Goal: Task Accomplishment & Management: Manage account settings

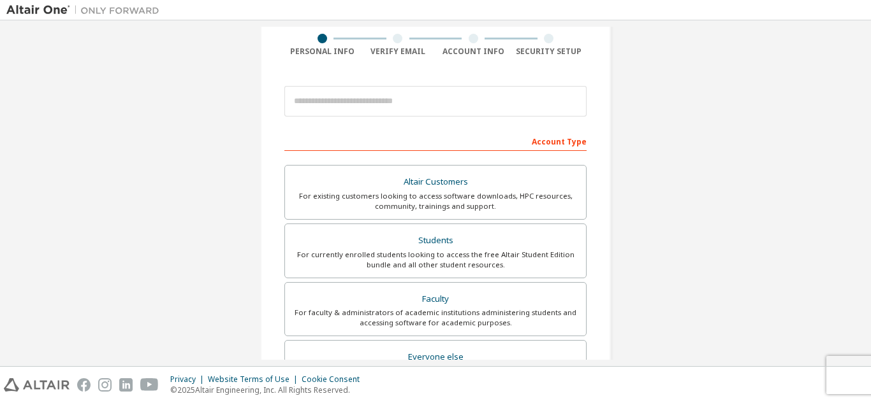
scroll to position [40, 0]
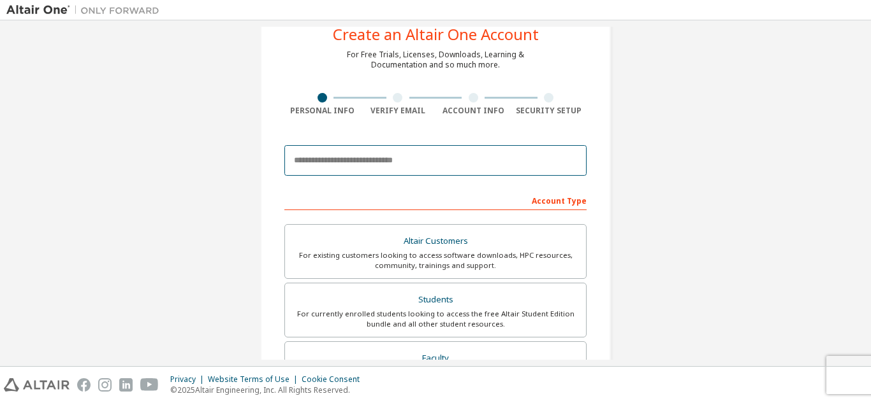
click at [383, 157] on body "Create an Altair One Account For Free Trials, Licenses, Downloads, Learning & D…" at bounding box center [435, 201] width 871 height 403
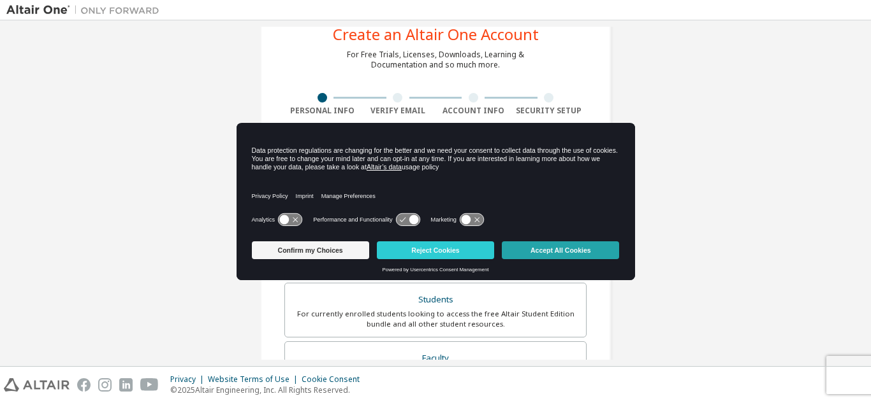
click at [553, 252] on button "Accept All Cookies" at bounding box center [560, 251] width 117 height 18
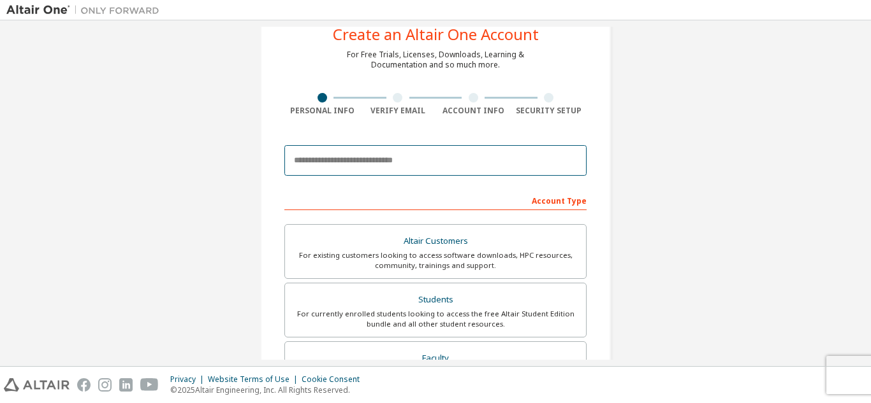
click at [408, 155] on input "email" at bounding box center [435, 160] width 302 height 31
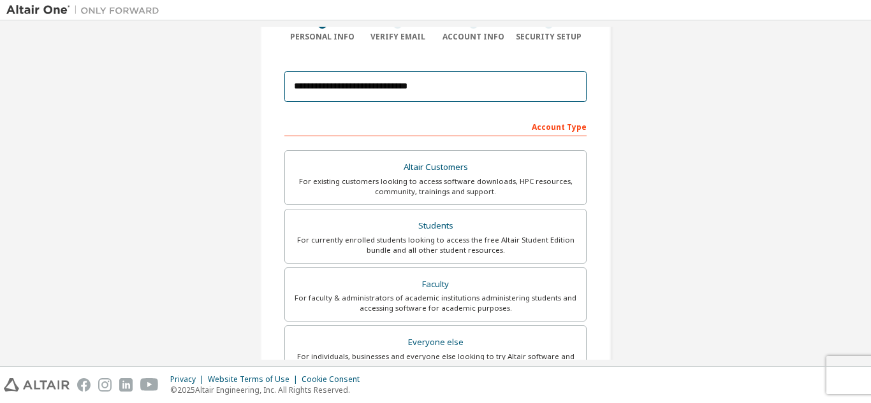
scroll to position [127, 0]
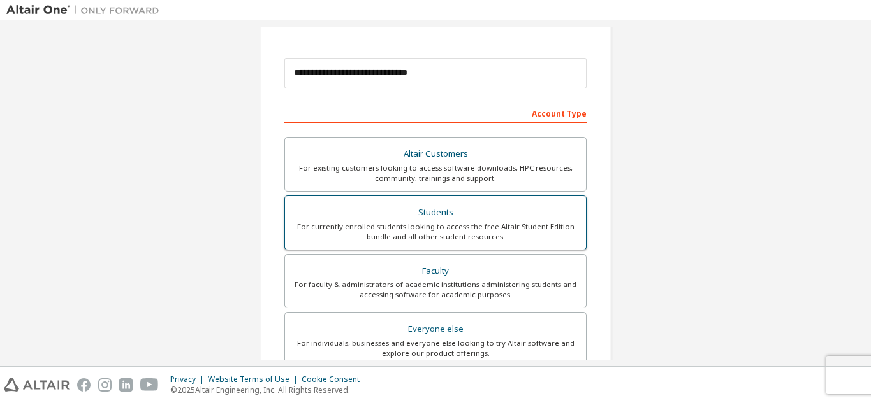
click at [489, 217] on div "Students" at bounding box center [436, 213] width 286 height 18
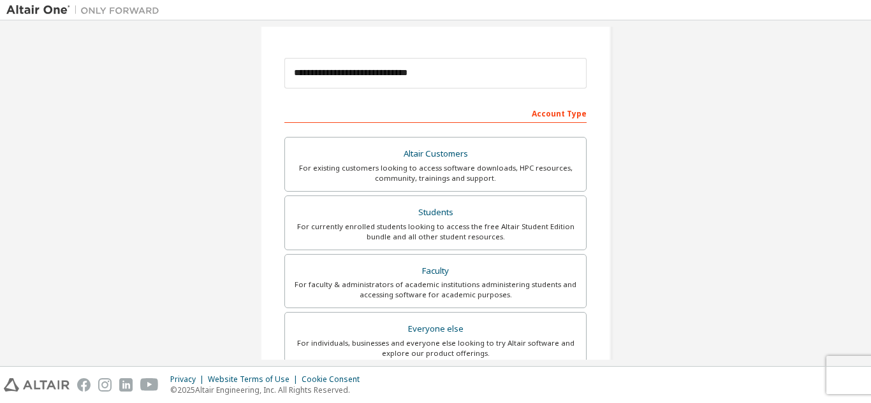
scroll to position [0, 0]
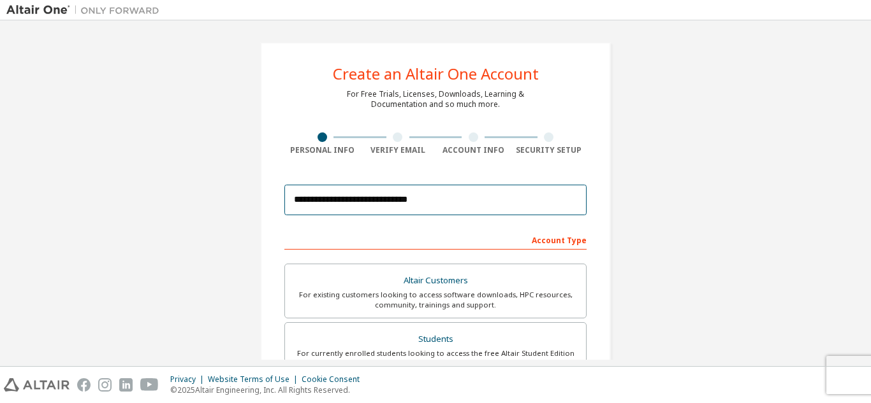
click at [481, 207] on input "**********" at bounding box center [435, 200] width 302 height 31
type input "**********"
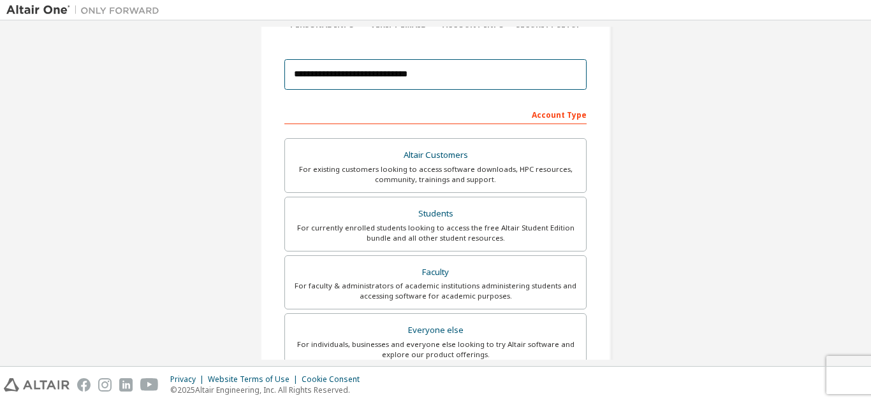
scroll to position [129, 0]
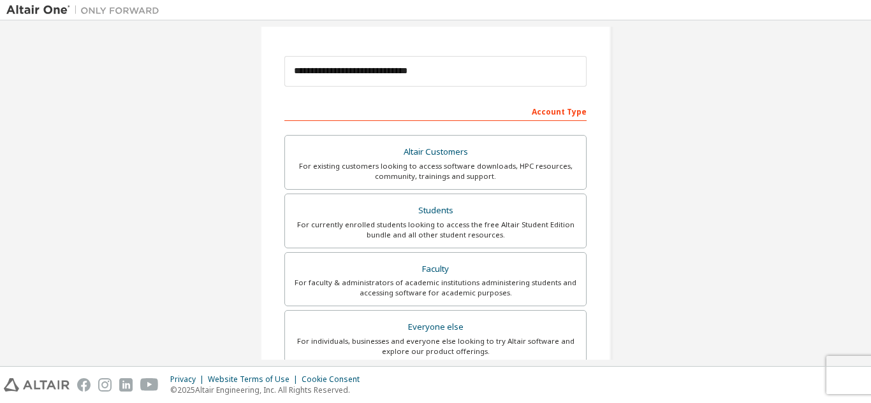
click at [473, 205] on div "Students" at bounding box center [436, 211] width 286 height 18
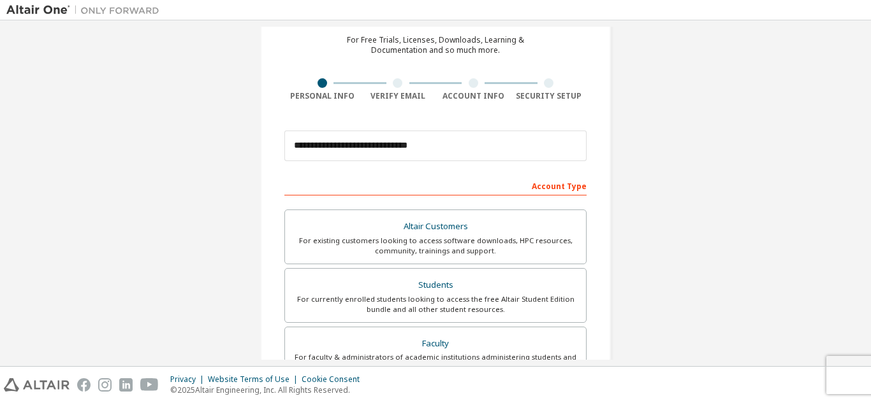
scroll to position [54, 0]
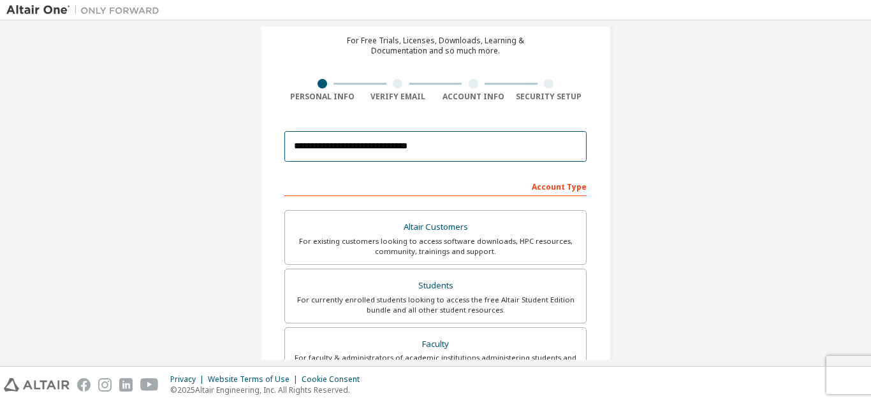
click at [461, 147] on input "**********" at bounding box center [435, 146] width 302 height 31
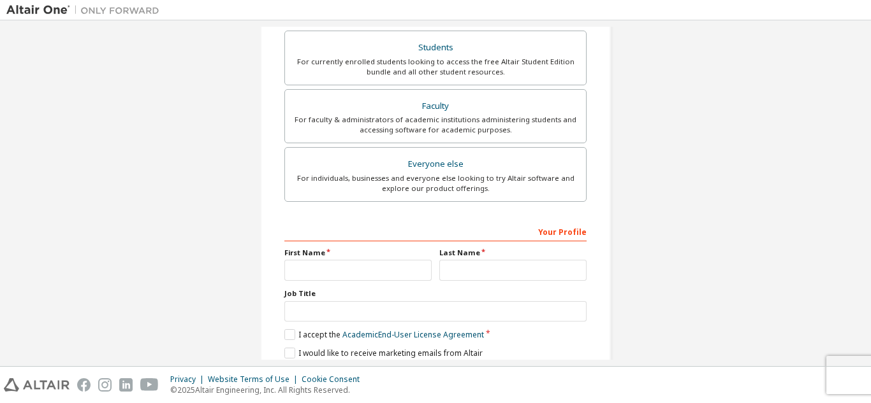
scroll to position [342, 0]
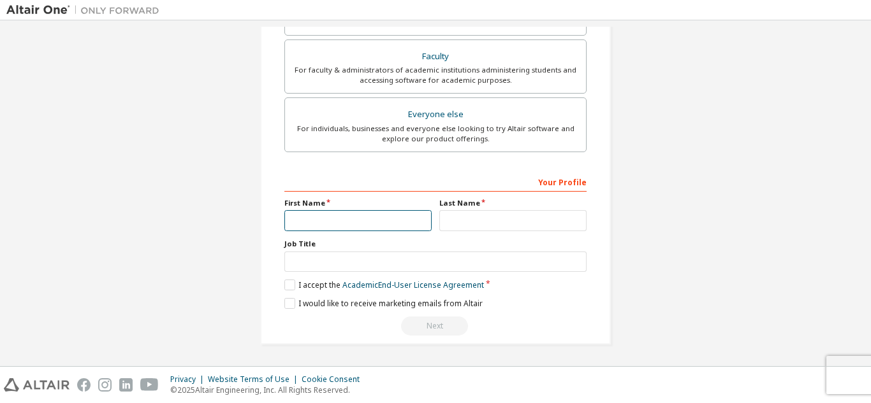
click at [336, 224] on input "text" at bounding box center [357, 220] width 147 height 21
type input "**********"
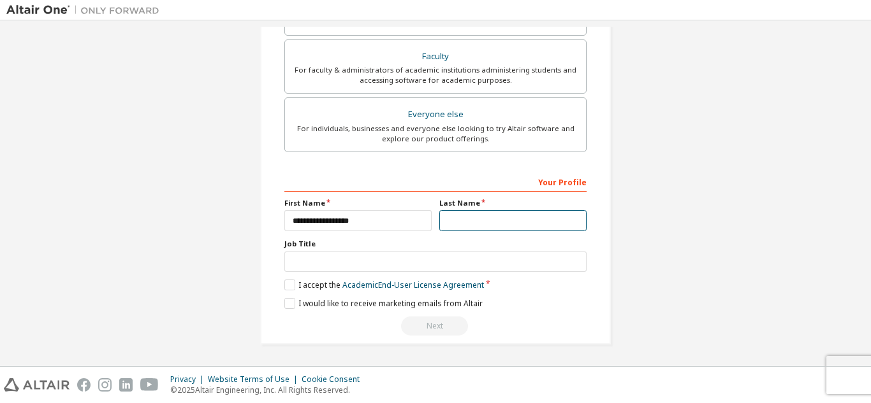
click at [476, 214] on input "text" at bounding box center [512, 220] width 147 height 21
type input "******"
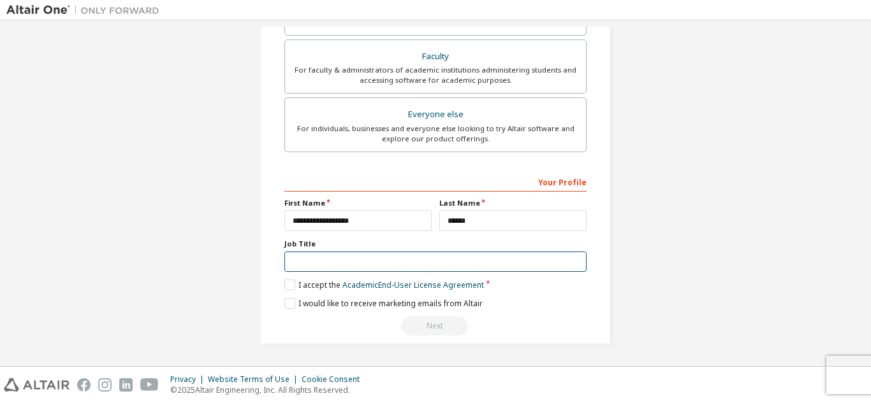
click at [287, 261] on input "text" at bounding box center [435, 262] width 302 height 21
type input "*******"
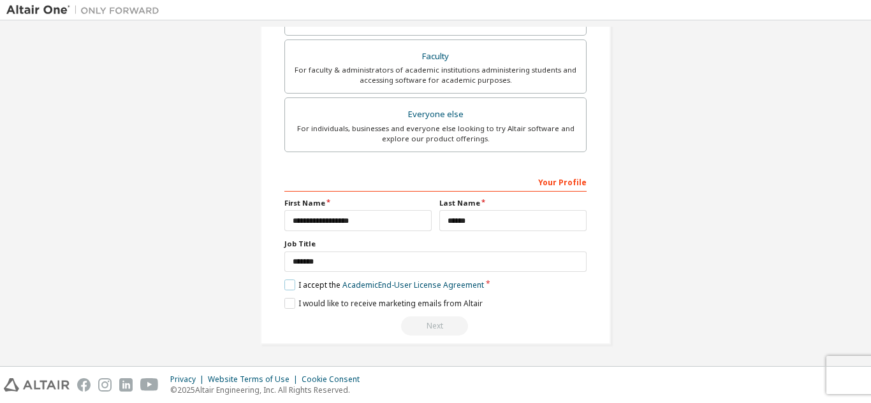
click at [288, 287] on label "I accept the Academic End-User License Agreement" at bounding box center [383, 285] width 199 height 11
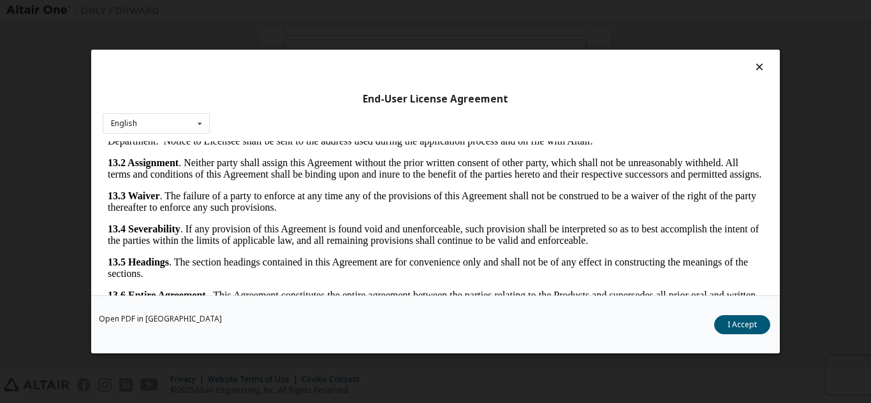
scroll to position [42, 0]
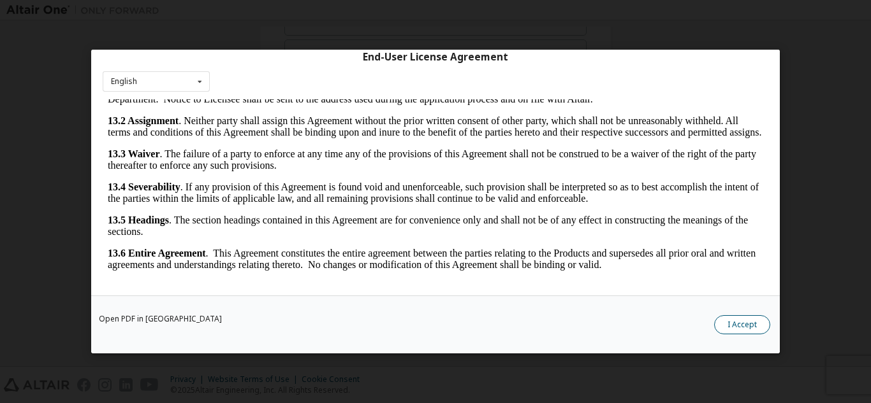
click at [735, 325] on button "I Accept" at bounding box center [742, 324] width 56 height 19
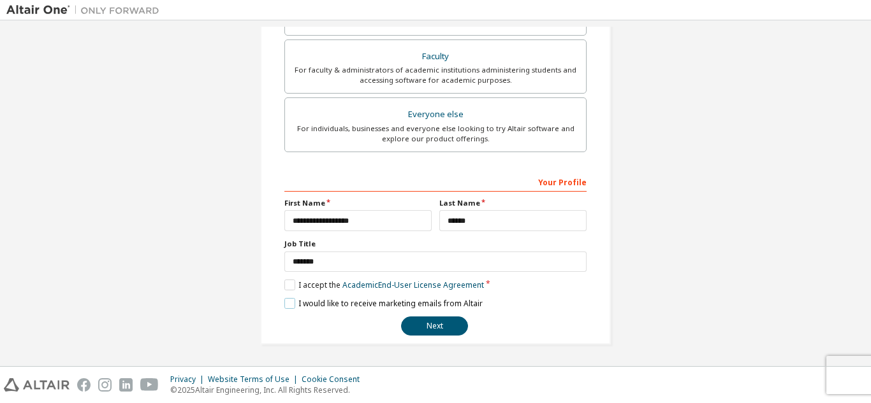
click at [284, 302] on label "I would like to receive marketing emails from Altair" at bounding box center [383, 303] width 198 height 11
click at [434, 321] on button "Next" at bounding box center [434, 326] width 67 height 19
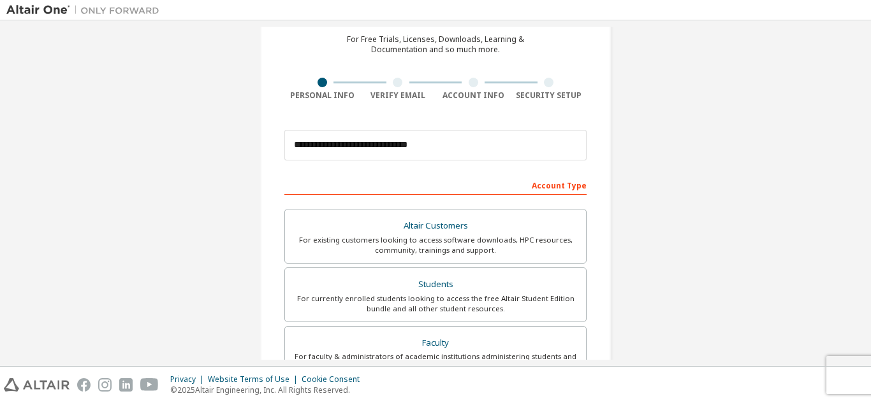
scroll to position [0, 0]
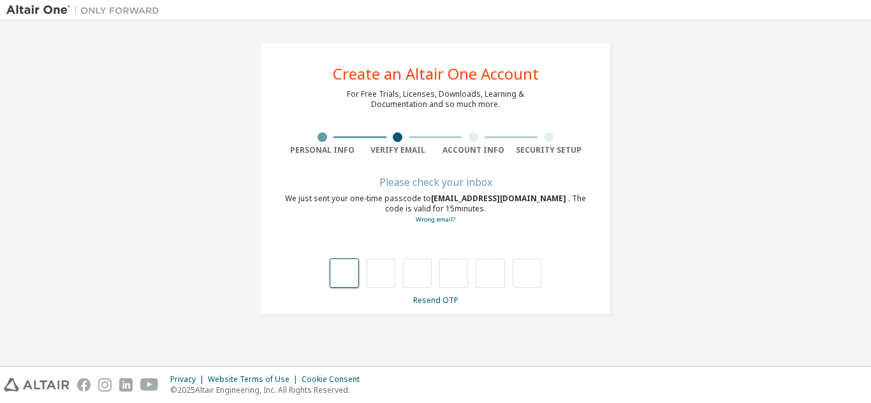
type input "*"
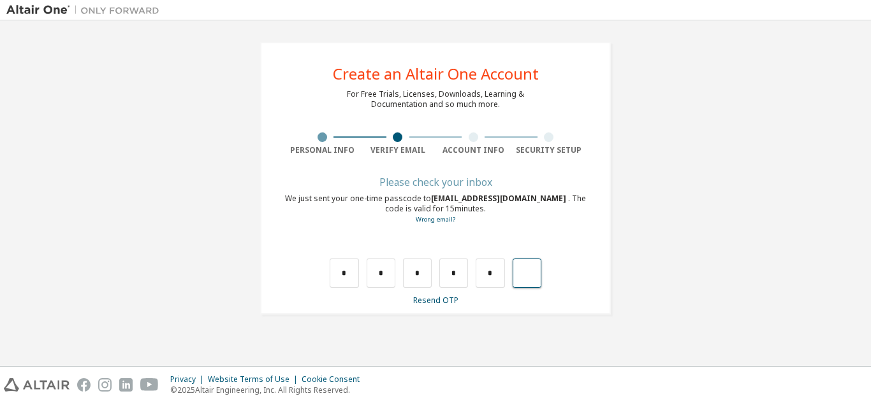
type input "*"
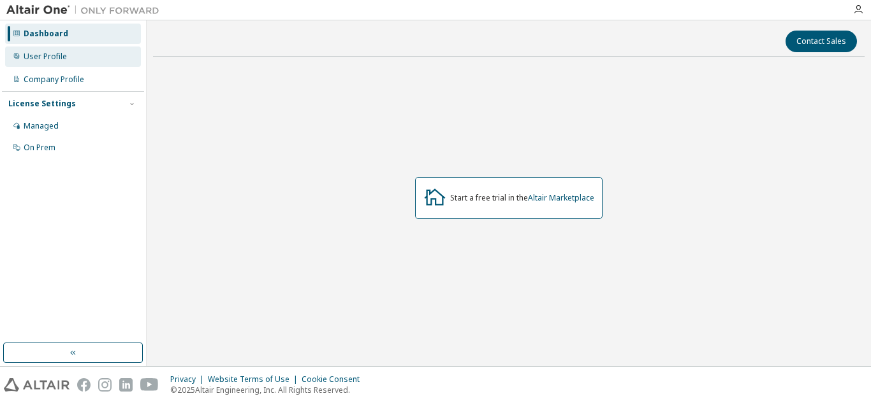
click at [68, 54] on div "User Profile" at bounding box center [73, 57] width 136 height 20
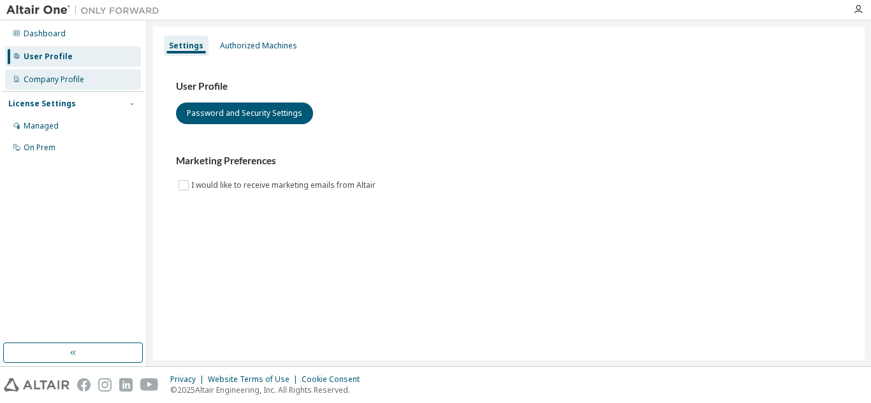
click at [73, 82] on div "Company Profile" at bounding box center [54, 80] width 61 height 10
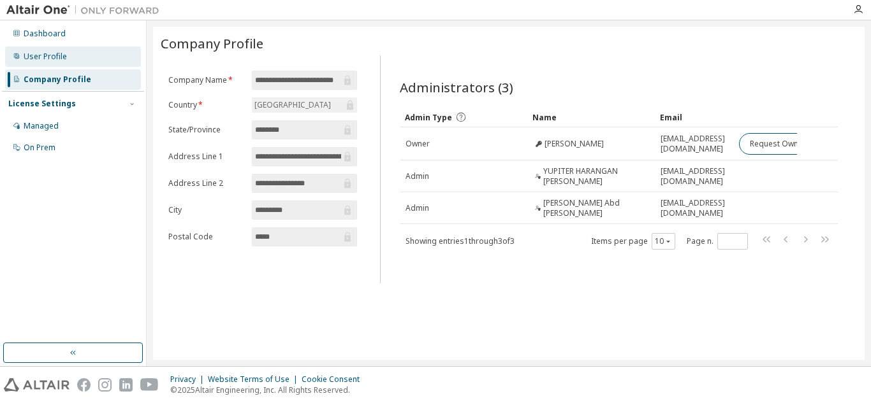
click at [86, 59] on div "User Profile" at bounding box center [73, 57] width 136 height 20
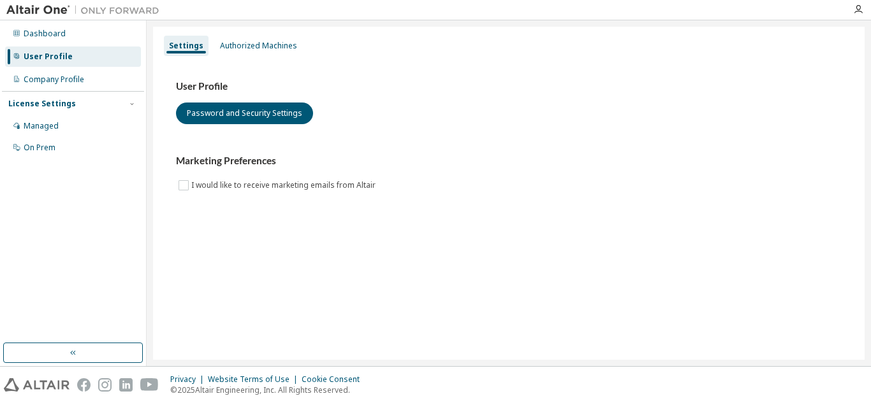
drag, startPoint x: 776, startPoint y: 117, endPoint x: 809, endPoint y: 175, distance: 66.5
click at [809, 175] on div "Marketing Preferences I would like to receive marketing emails from Altair" at bounding box center [508, 174] width 665 height 38
click at [75, 105] on div "License Settings" at bounding box center [72, 103] width 129 height 11
click at [20, 131] on div at bounding box center [17, 126] width 8 height 10
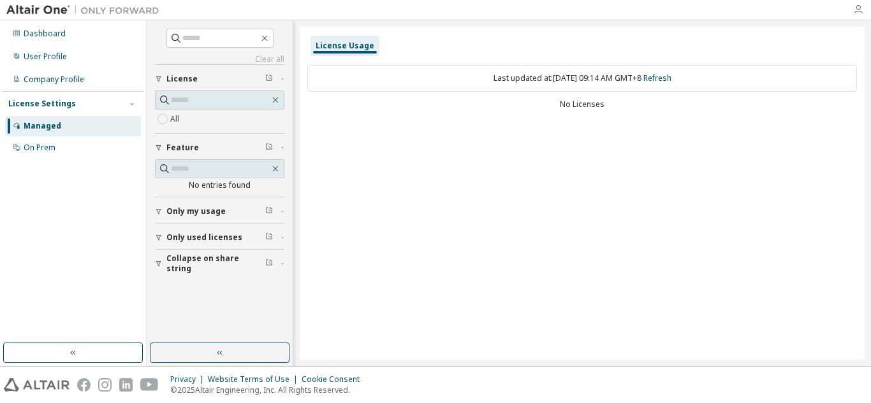
click at [861, 15] on icon "button" at bounding box center [858, 9] width 10 height 10
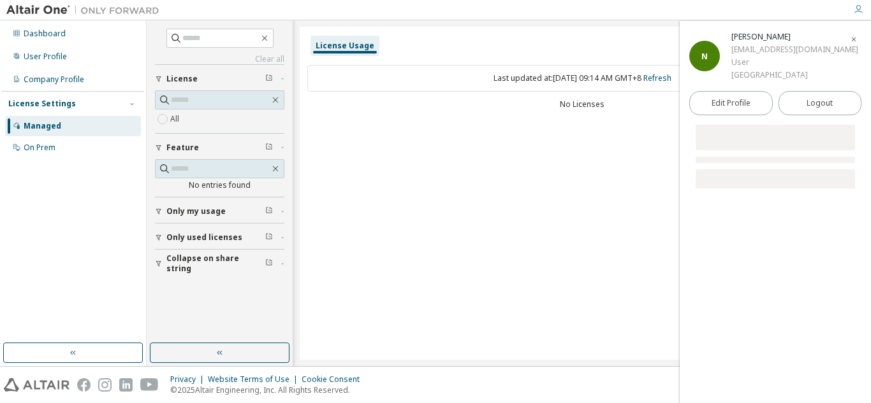
click at [861, 15] on icon "button" at bounding box center [858, 9] width 10 height 10
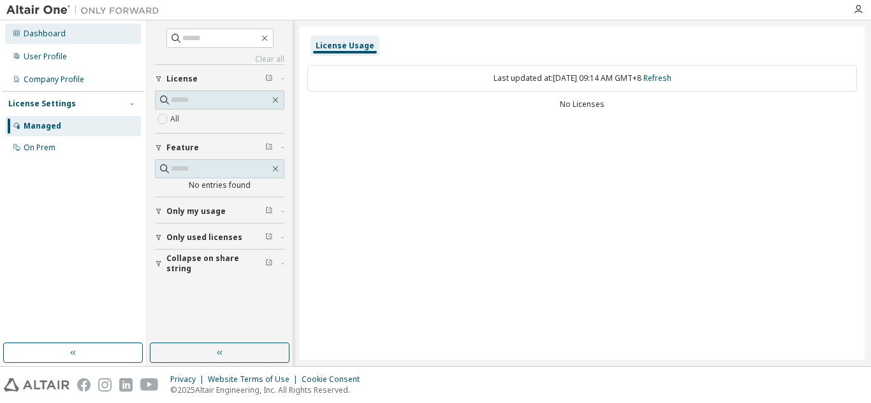
click at [48, 40] on div "Dashboard" at bounding box center [73, 34] width 136 height 20
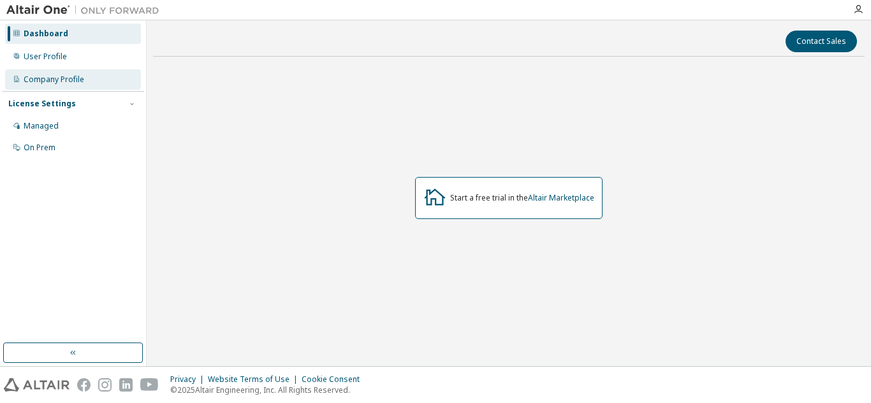
click at [82, 78] on div "Company Profile" at bounding box center [54, 80] width 61 height 10
